Goal: Information Seeking & Learning: Understand process/instructions

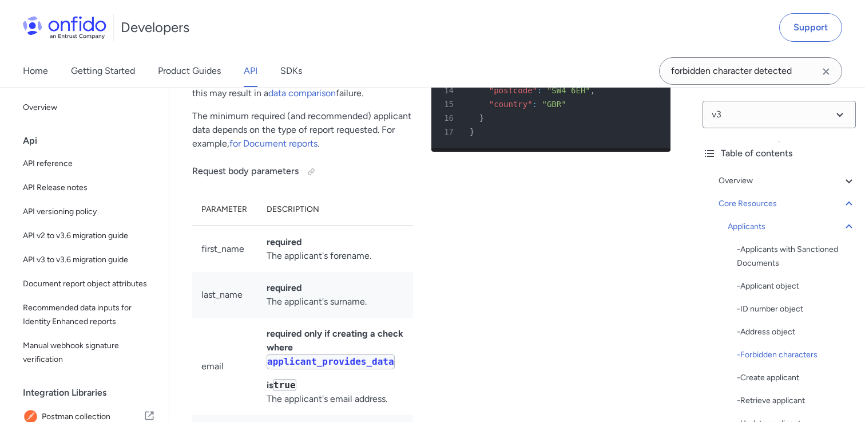
scroll to position [12402, 0]
drag, startPoint x: 260, startPoint y: 192, endPoint x: 180, endPoint y: 138, distance: 97.0
drag, startPoint x: 207, startPoint y: 145, endPoint x: 211, endPoint y: 151, distance: 7.0
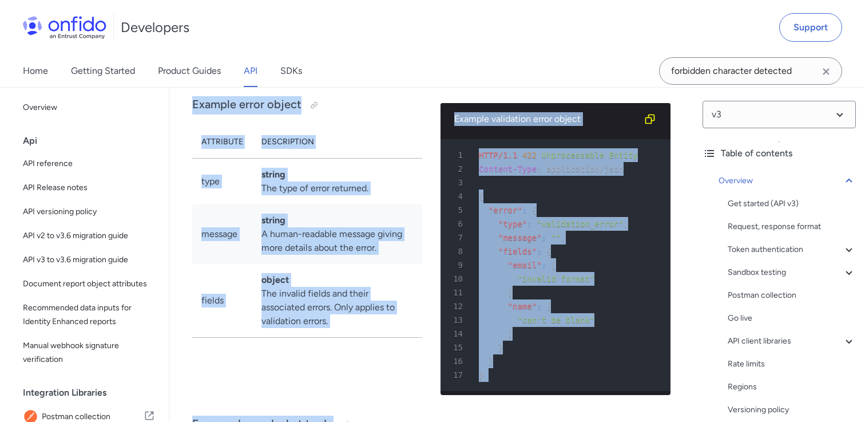
scroll to position [8023, 0]
copy div "Example error object Attribute Description type string The type of error return…"
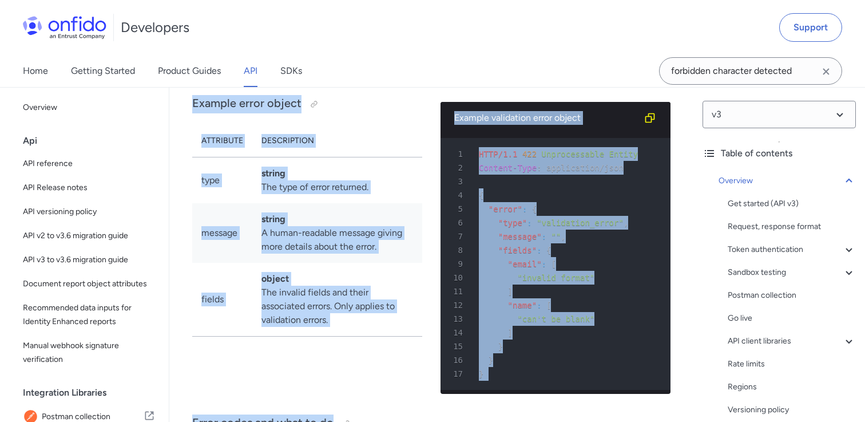
drag, startPoint x: 299, startPoint y: 362, endPoint x: 181, endPoint y: 323, distance: 123.9
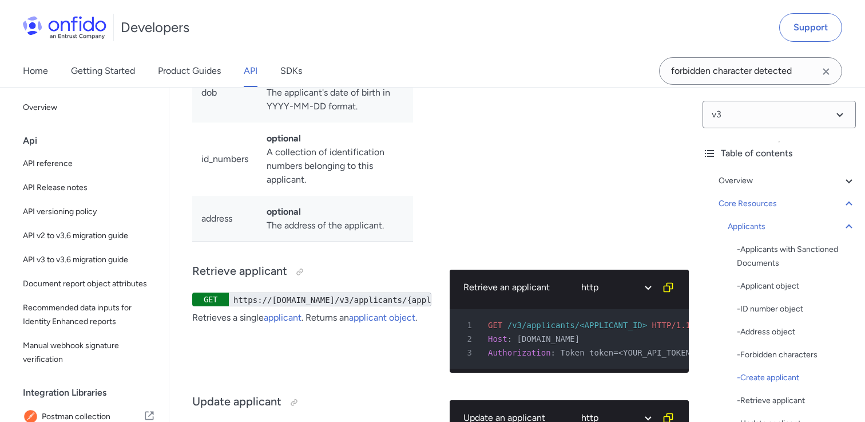
scroll to position [12554, 0]
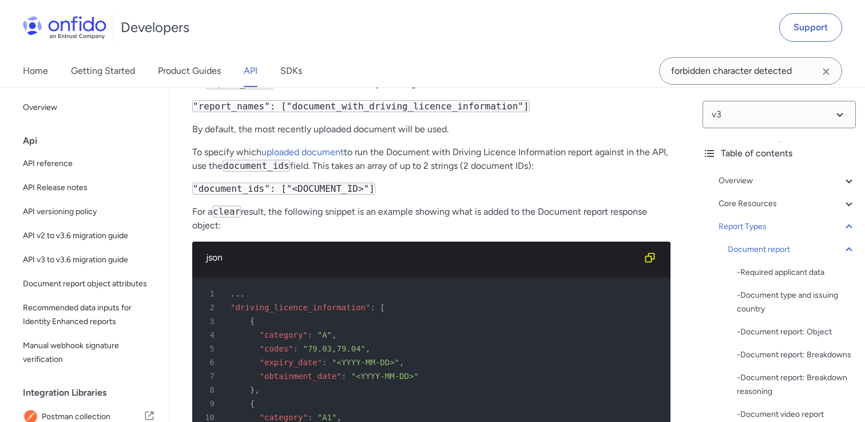
scroll to position [33169, 0]
